Goal: Entertainment & Leisure: Consume media (video, audio)

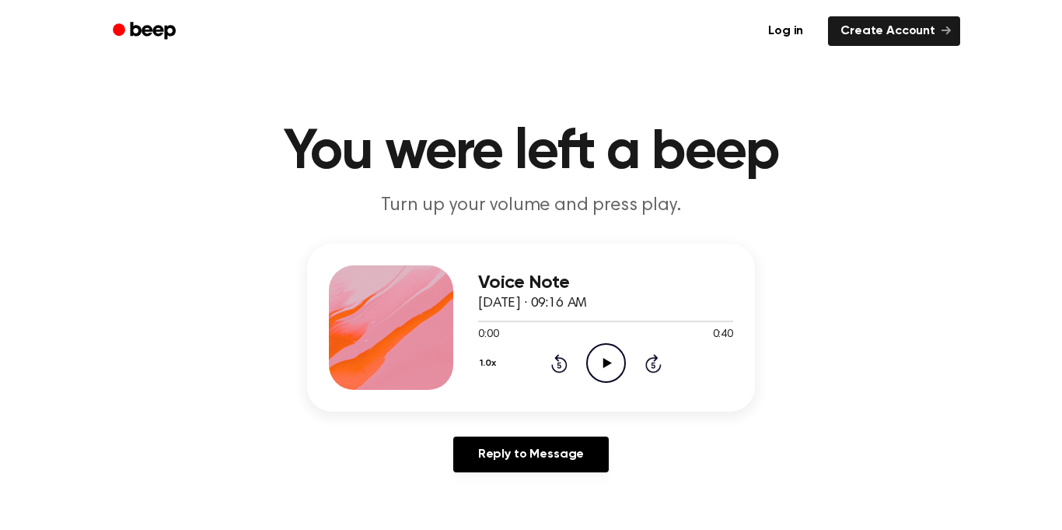
click at [593, 366] on icon "Play Audio" at bounding box center [606, 363] width 40 height 40
click at [604, 349] on icon "Play Audio" at bounding box center [606, 363] width 40 height 40
click at [609, 358] on icon "Play Audio" at bounding box center [606, 363] width 40 height 40
click at [601, 365] on icon "Play Audio" at bounding box center [606, 363] width 40 height 40
